Goal: Task Accomplishment & Management: Manage account settings

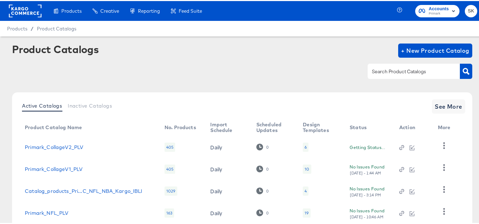
drag, startPoint x: 44, startPoint y: 19, endPoint x: 41, endPoint y: 14, distance: 5.4
click at [44, 19] on div "Products Creative Reporting Feed Suite" at bounding box center [103, 10] width 207 height 20
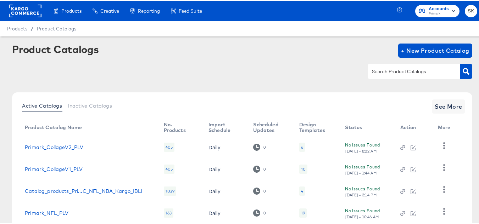
click at [40, 11] on rect at bounding box center [25, 10] width 33 height 13
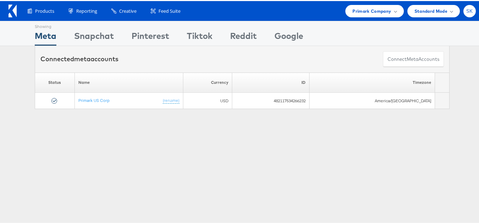
click at [466, 9] on span "SK" at bounding box center [469, 10] width 7 height 5
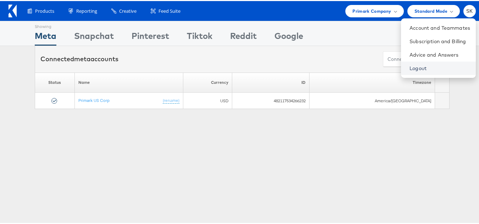
click at [410, 65] on link "Logout" at bounding box center [440, 67] width 61 height 7
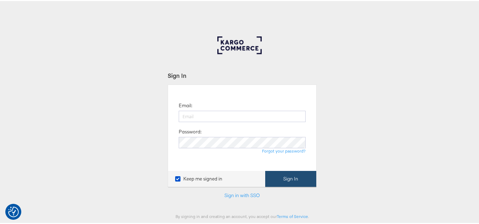
type input "[PERSON_NAME][EMAIL_ADDRESS][DOMAIN_NAME]"
click at [312, 171] on button "Sign In" at bounding box center [290, 178] width 51 height 16
